Goal: Information Seeking & Learning: Check status

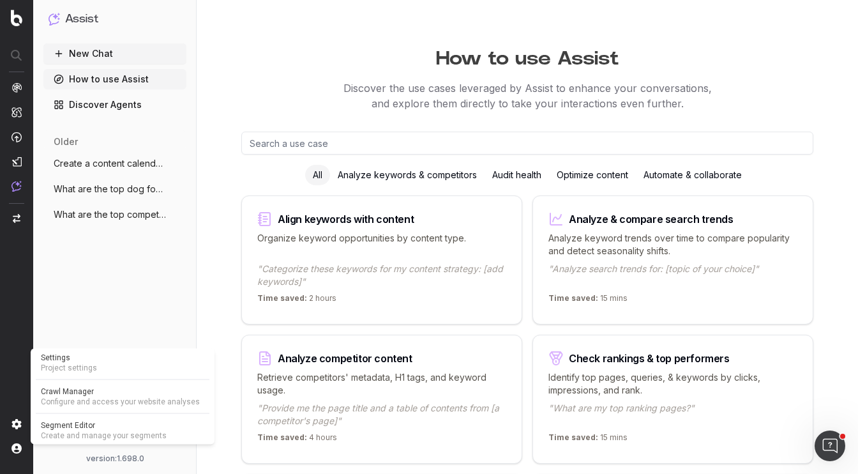
click at [75, 425] on span "Segment Editor" at bounding box center [123, 425] width 164 height 10
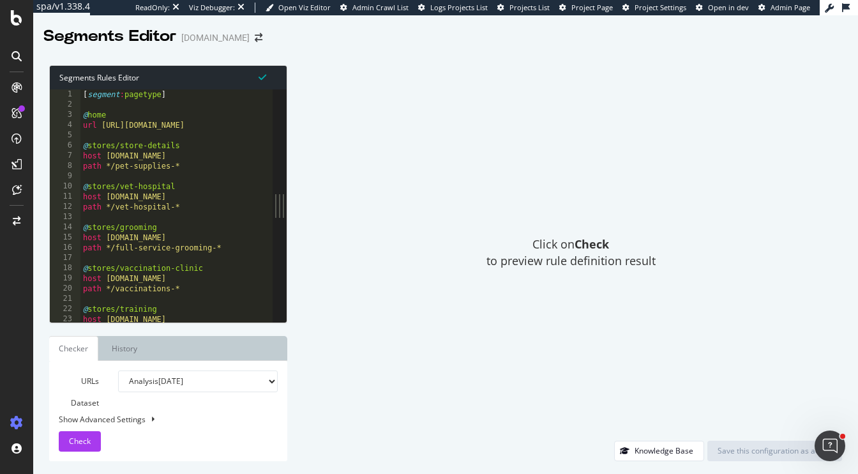
click at [130, 196] on div "[ segment : pagetype ] @ home url [URL][DOMAIN_NAME] @ stores/store-details hos…" at bounding box center [595, 216] width 1031 height 254
type textarea ")"
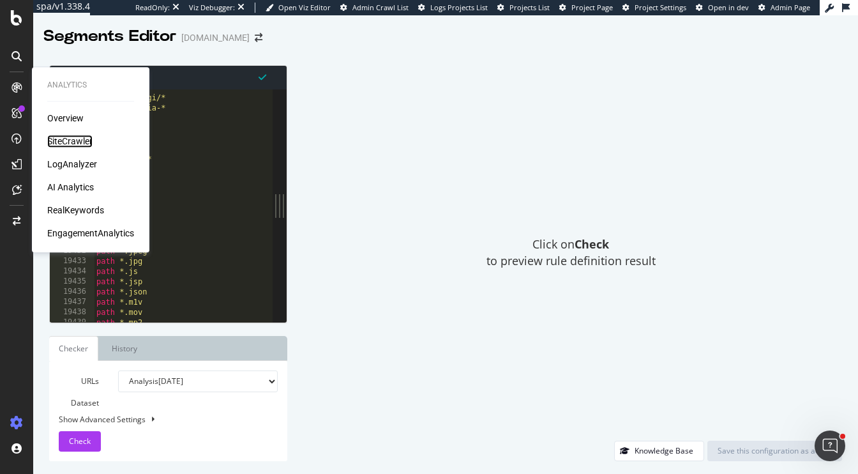
click at [84, 141] on div "SiteCrawler" at bounding box center [69, 141] width 45 height 13
